Goal: Task Accomplishment & Management: Manage account settings

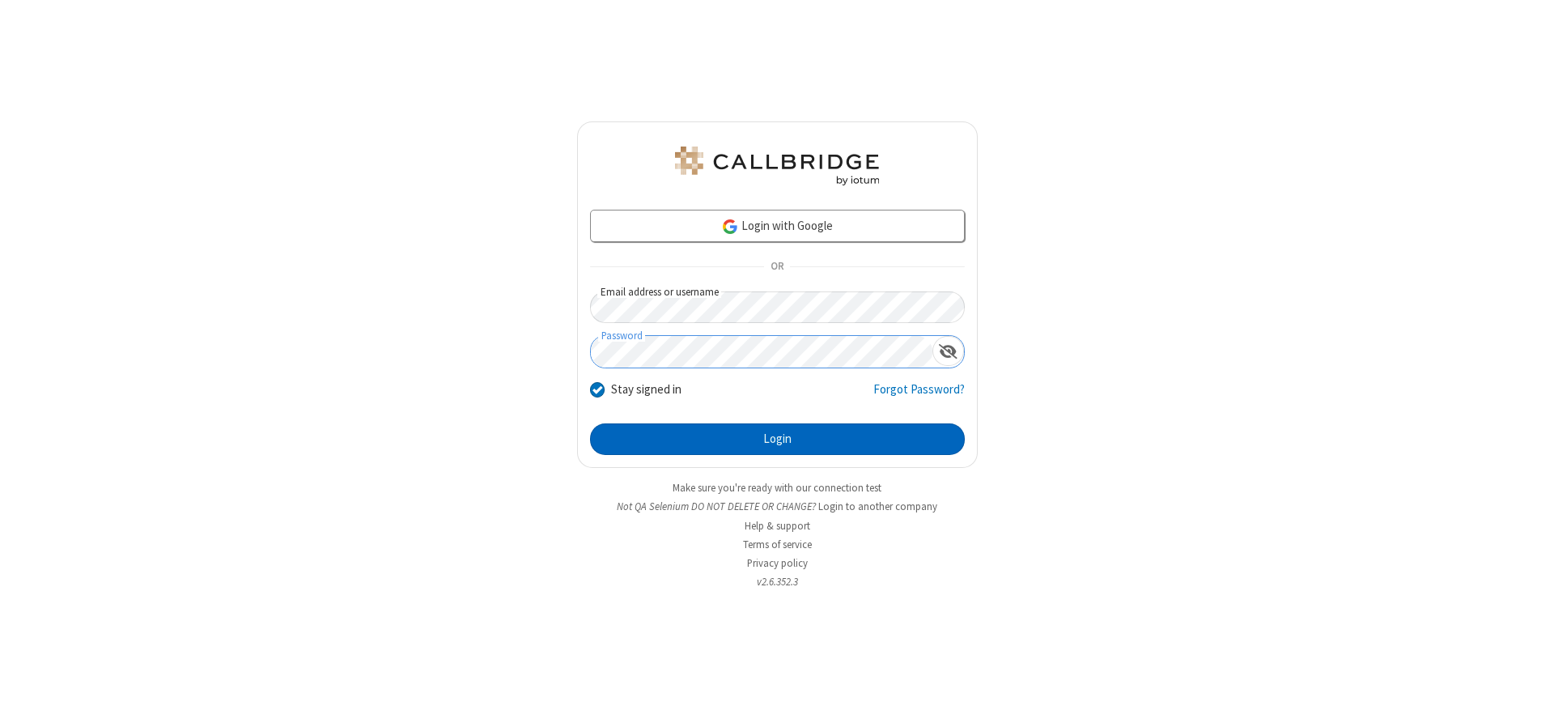
click at [777, 439] on button "Login" at bounding box center [777, 439] width 375 height 32
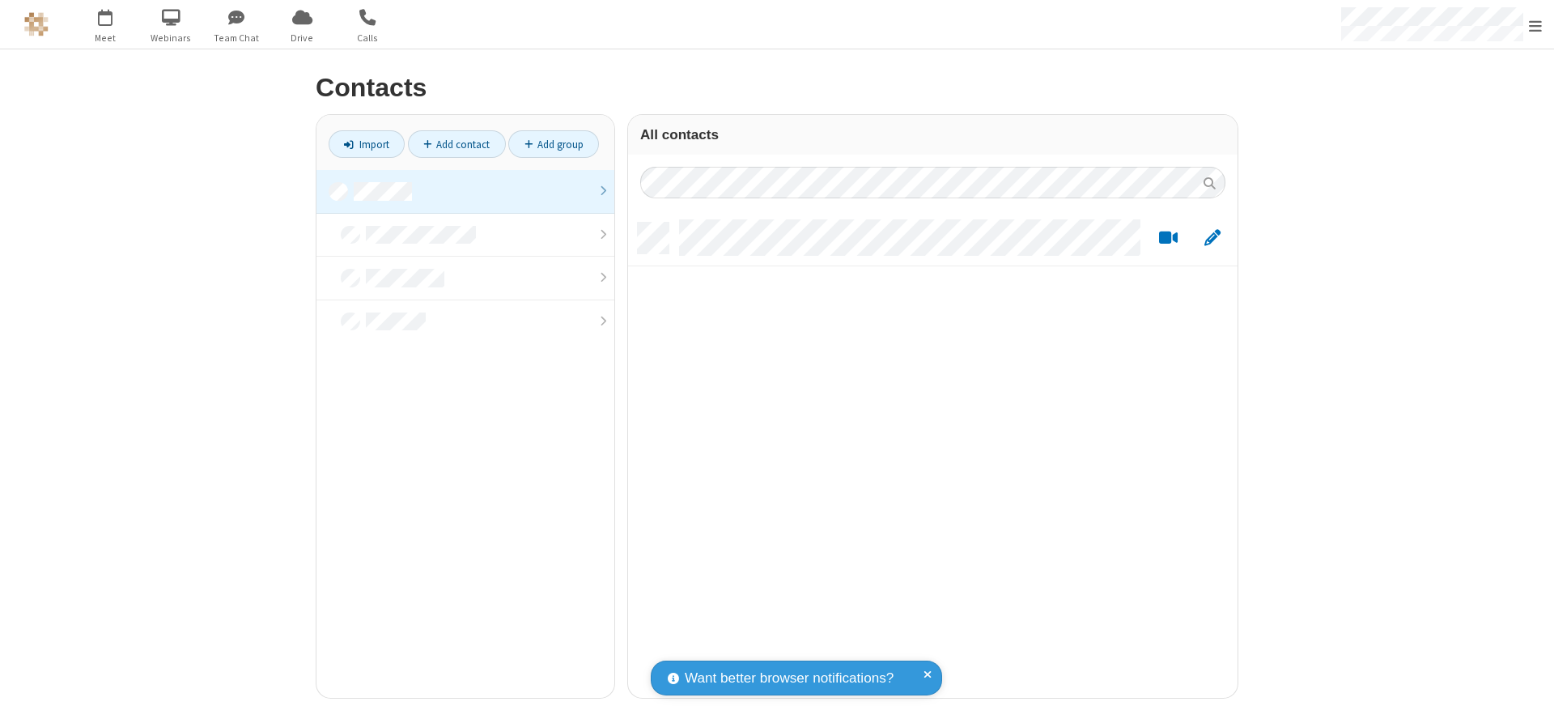
scroll to position [475, 597]
click at [465, 191] on link at bounding box center [465, 192] width 298 height 44
click at [456, 144] on link "Add contact" at bounding box center [457, 144] width 98 height 28
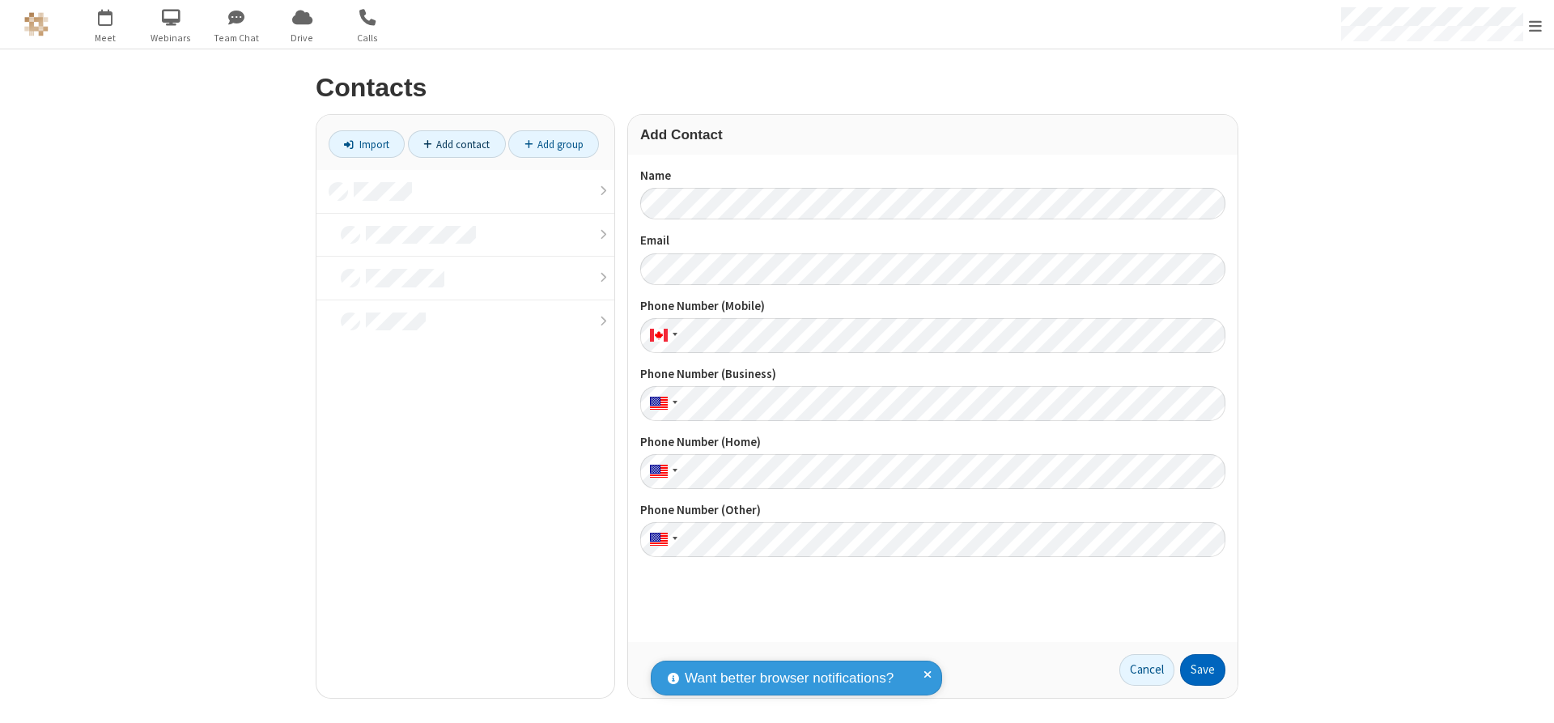
click at [1203, 669] on button "Save" at bounding box center [1202, 670] width 45 height 32
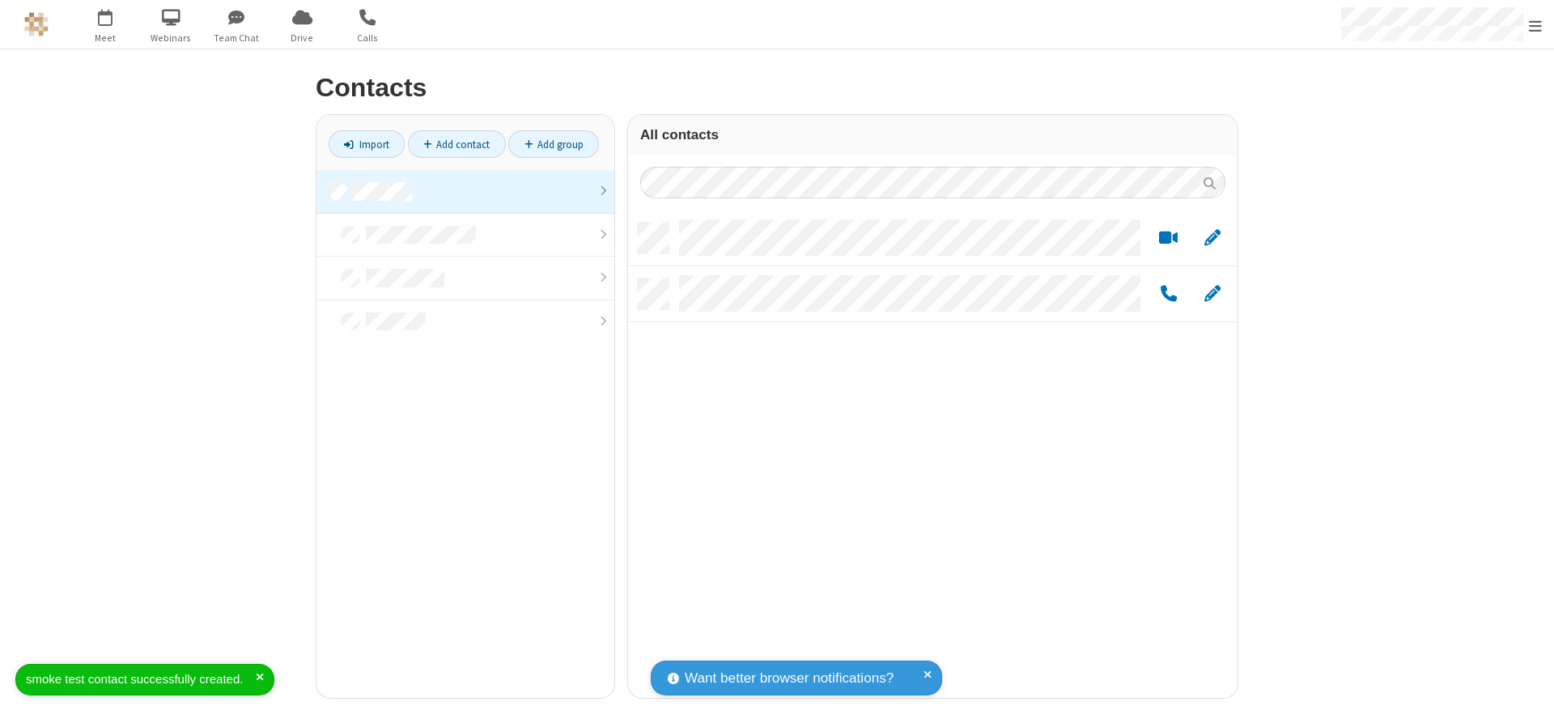
scroll to position [475, 597]
